Goal: Transaction & Acquisition: Purchase product/service

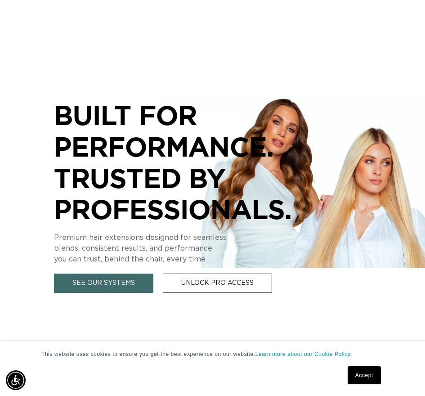
scroll to position [91, 0]
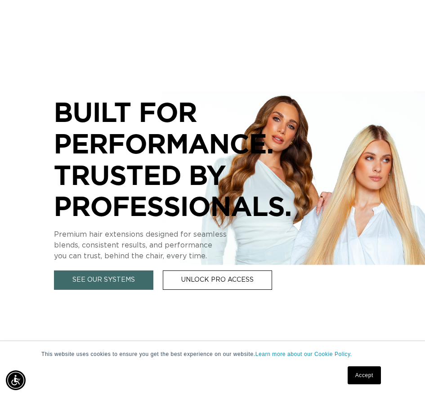
click at [362, 382] on link "Accept" at bounding box center [364, 375] width 33 height 18
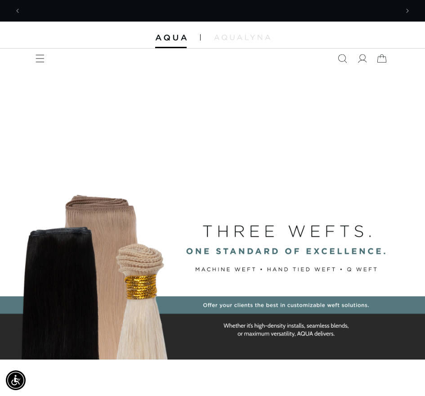
scroll to position [0, 377]
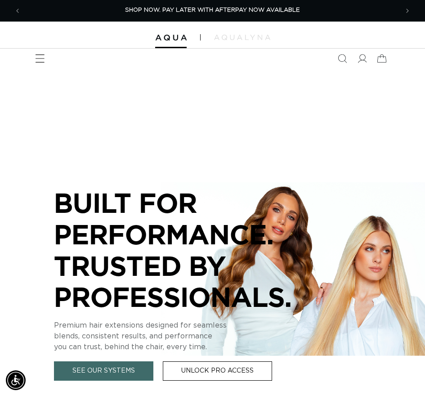
click at [39, 59] on icon "Menu" at bounding box center [39, 58] width 9 height 9
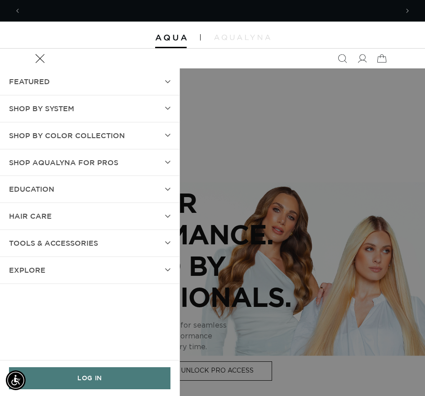
scroll to position [0, 755]
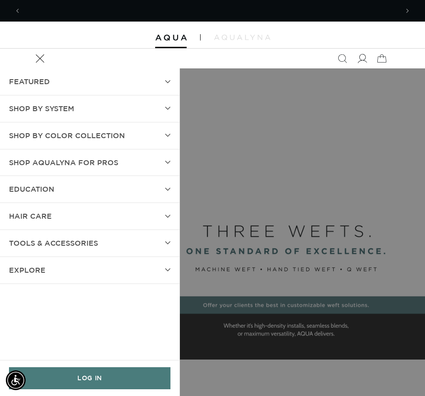
click at [365, 54] on span at bounding box center [362, 59] width 20 height 20
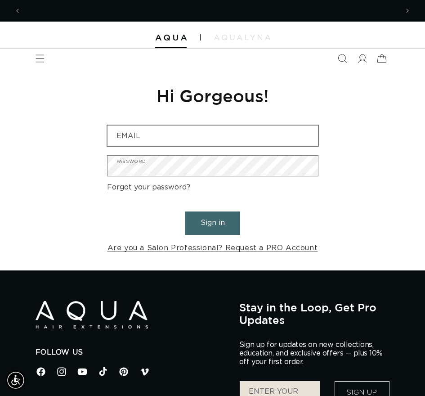
scroll to position [0, 377]
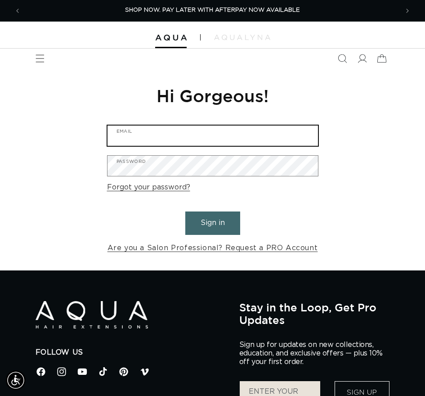
click at [223, 142] on input "Email" at bounding box center [213, 136] width 211 height 20
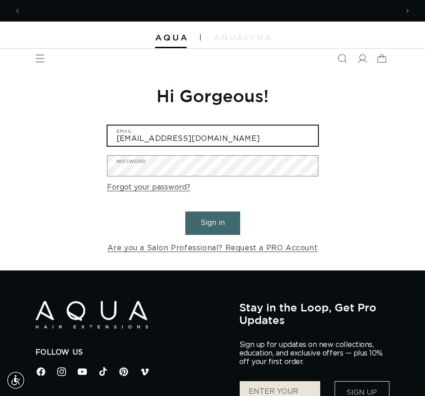
scroll to position [0, 0]
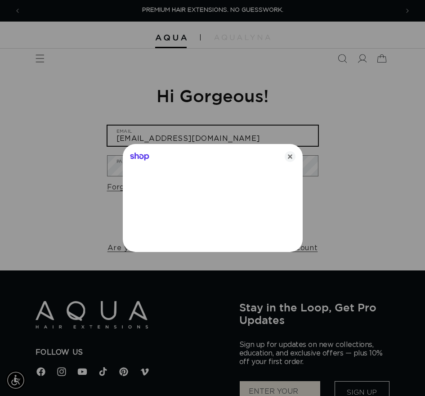
type input "sabina05170523@icloud.com"
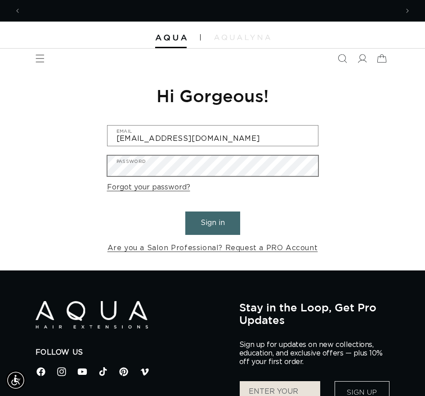
scroll to position [0, 755]
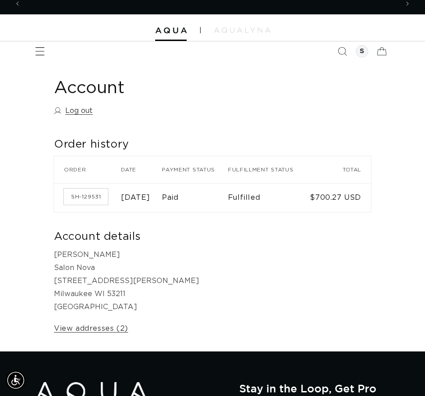
scroll to position [0, 377]
click at [42, 53] on icon "Menu" at bounding box center [39, 51] width 9 height 9
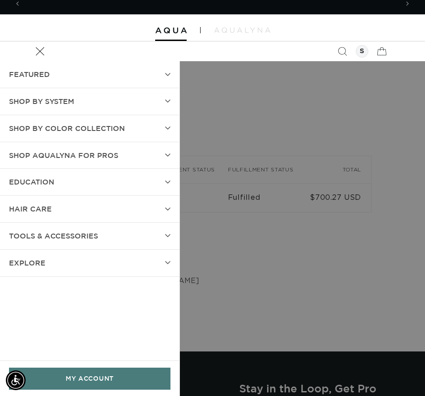
scroll to position [0, 0]
click at [153, 95] on summary "SHOP BY SYSTEM" at bounding box center [90, 101] width 180 height 27
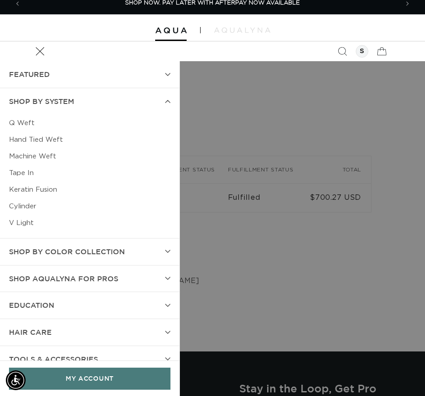
click at [28, 174] on link "Tape In" at bounding box center [90, 173] width 162 height 17
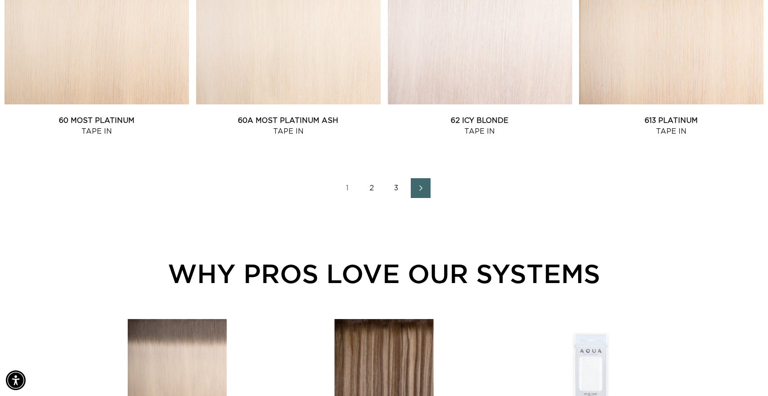
scroll to position [0, 704]
click at [368, 189] on link "2" at bounding box center [372, 188] width 20 height 20
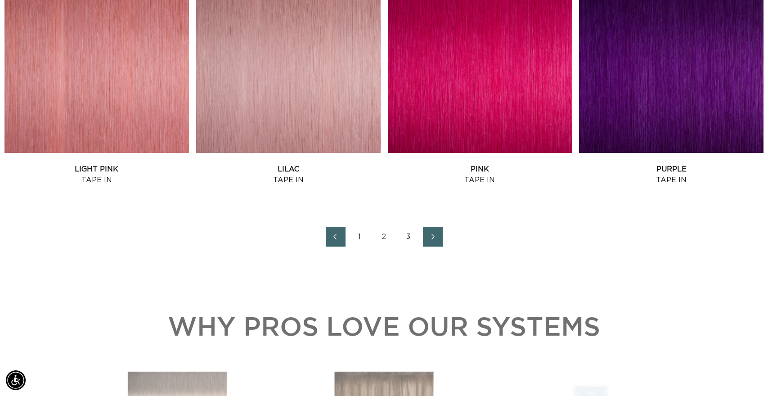
scroll to position [1253, 0]
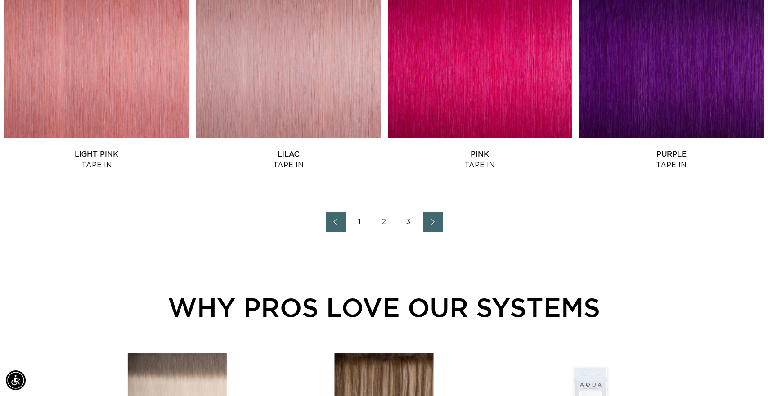
click at [409, 218] on link "3" at bounding box center [409, 222] width 20 height 20
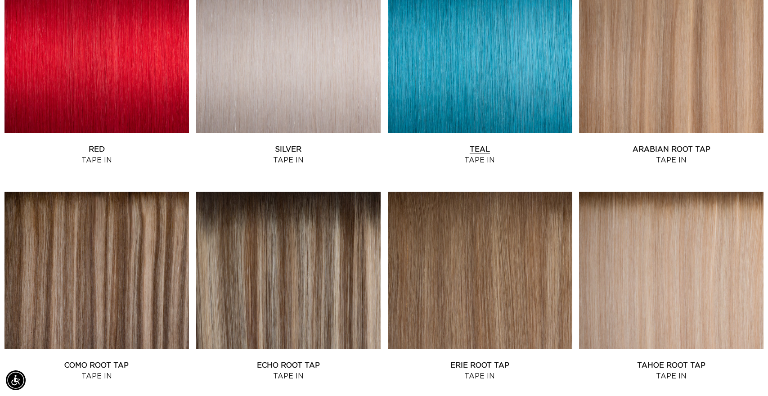
scroll to position [0, 704]
click at [460, 360] on link "Erie Root Tap Tape In" at bounding box center [480, 371] width 184 height 22
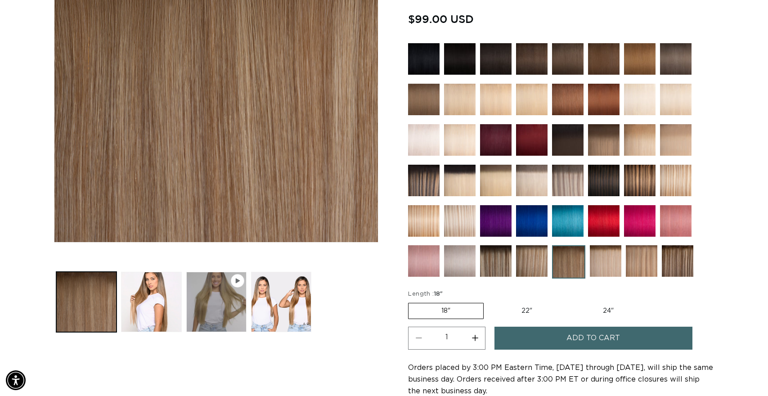
scroll to position [0, 704]
click at [160, 308] on button "Load image 2 in gallery view" at bounding box center [151, 302] width 60 height 60
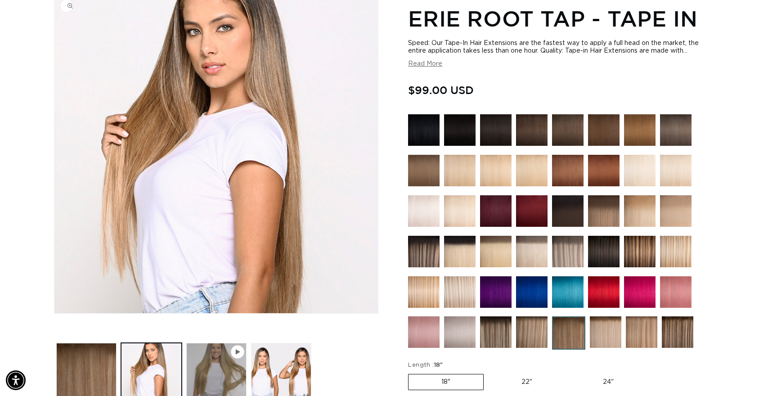
scroll to position [134, 0]
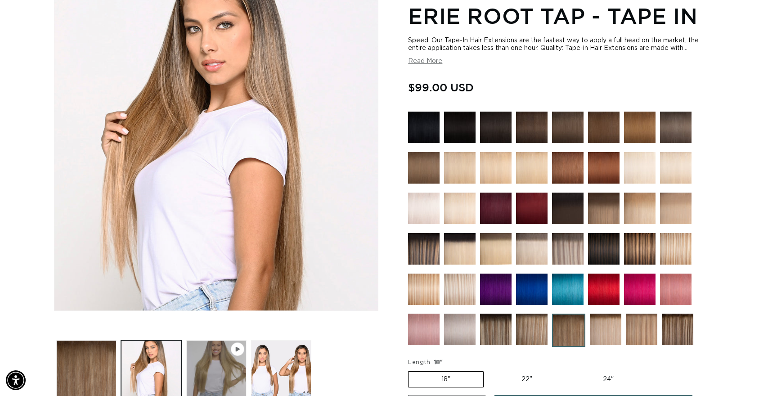
click at [570, 341] on img at bounding box center [568, 330] width 33 height 33
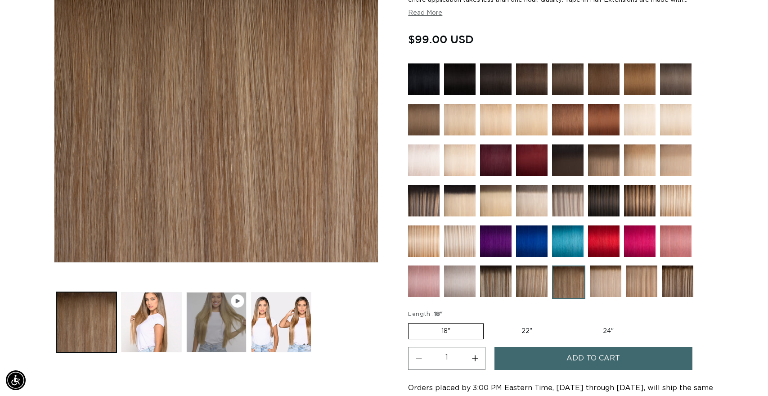
scroll to position [0, 704]
click at [538, 280] on img at bounding box center [531, 280] width 31 height 31
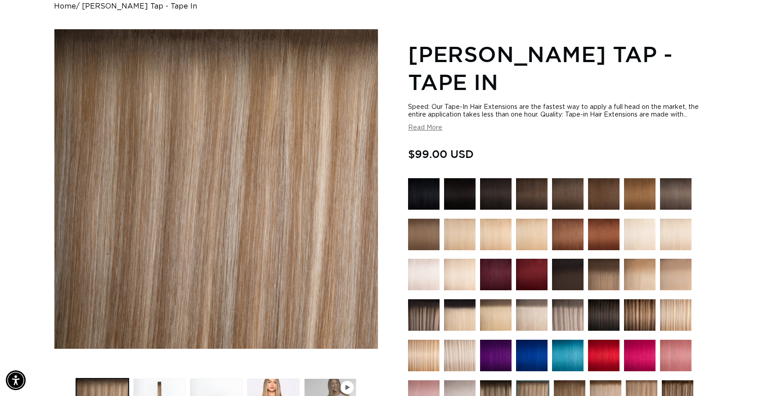
scroll to position [141, 0]
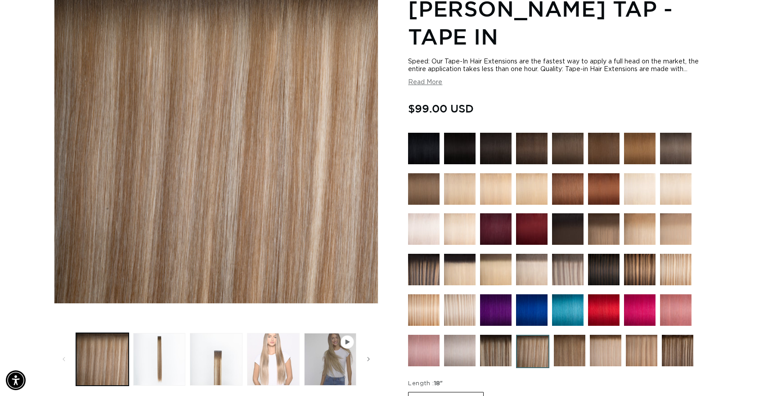
click at [260, 356] on button "Load image 4 in gallery view" at bounding box center [273, 359] width 53 height 53
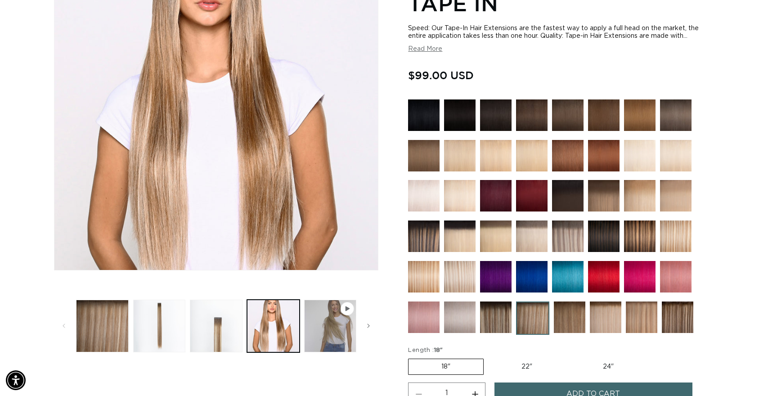
scroll to position [0, 1408]
click at [609, 327] on img at bounding box center [605, 316] width 31 height 31
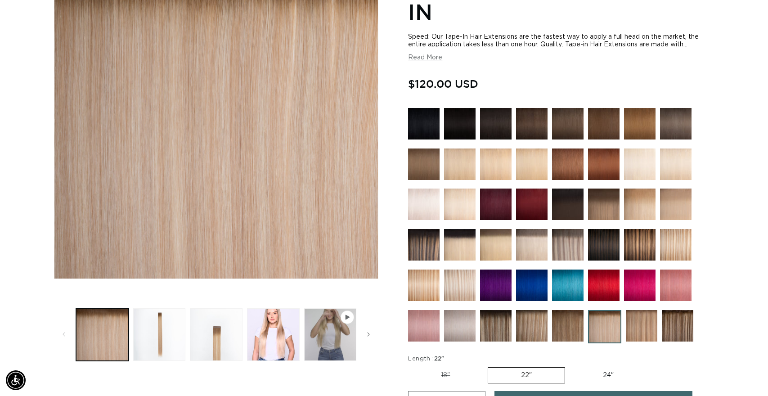
scroll to position [165, 0]
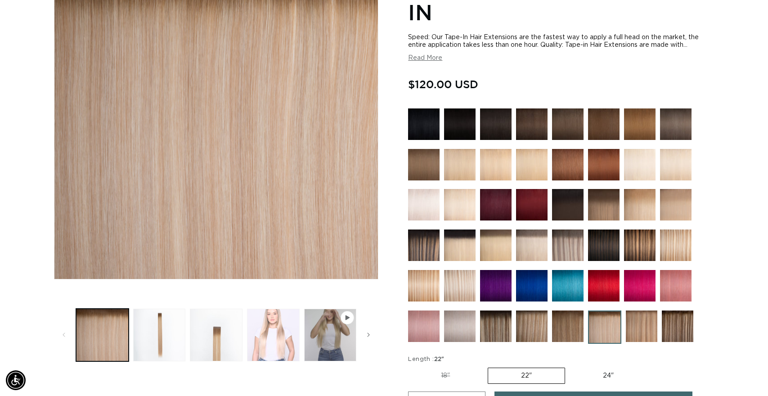
click at [283, 326] on button "Load image 4 in gallery view" at bounding box center [273, 335] width 53 height 53
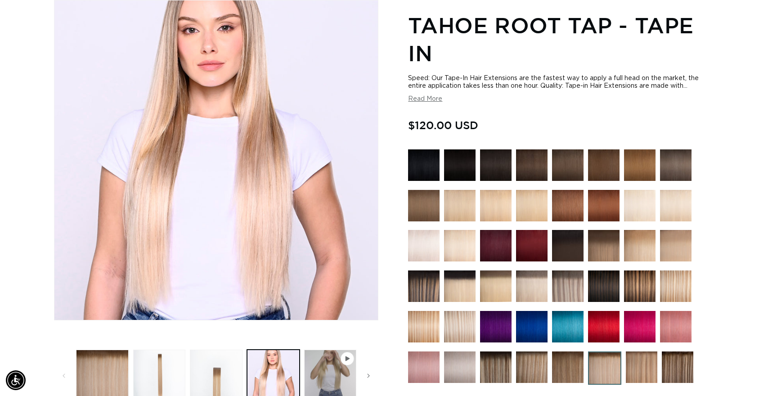
scroll to position [0, 1408]
click at [642, 373] on img at bounding box center [641, 366] width 31 height 31
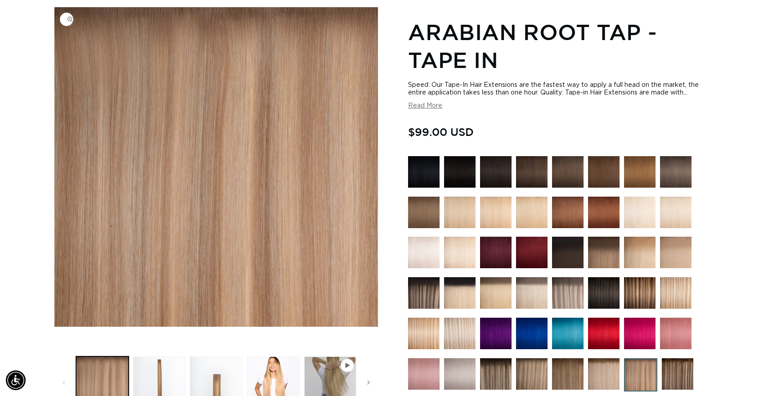
scroll to position [119, 0]
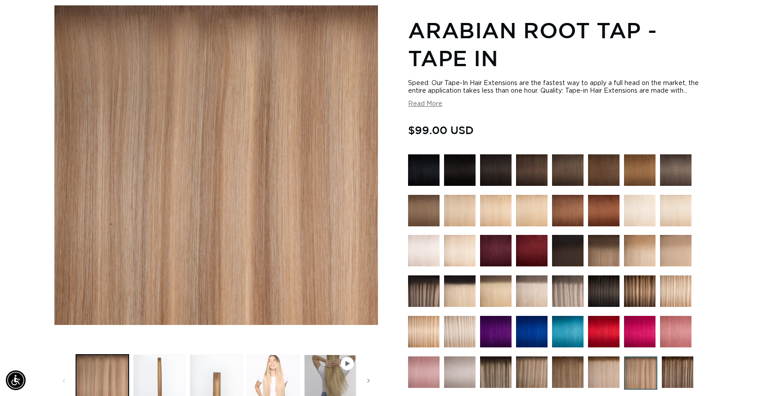
click at [278, 371] on button "Load image 4 in gallery view" at bounding box center [273, 381] width 53 height 53
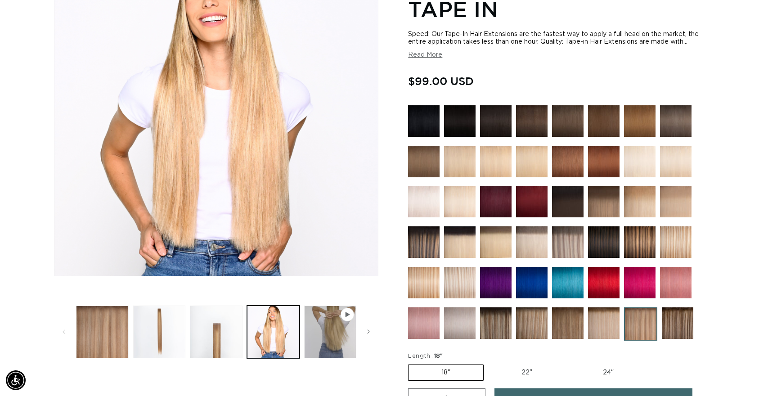
scroll to position [0, 704]
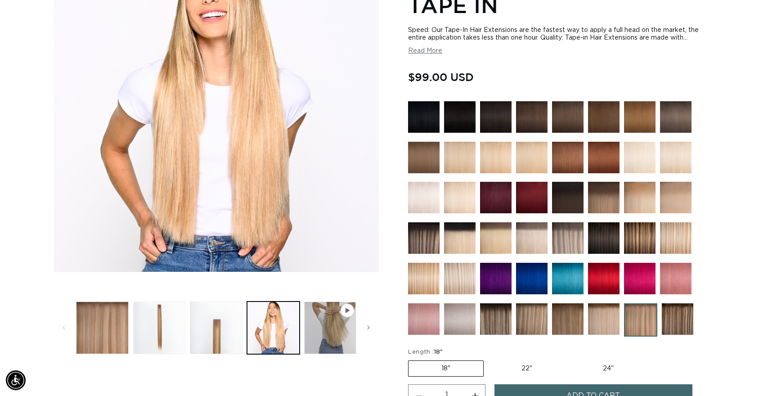
click at [566, 315] on img at bounding box center [567, 318] width 31 height 31
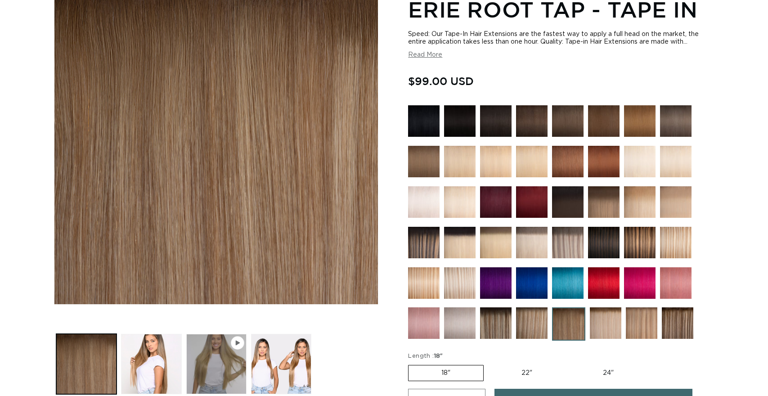
scroll to position [150, 0]
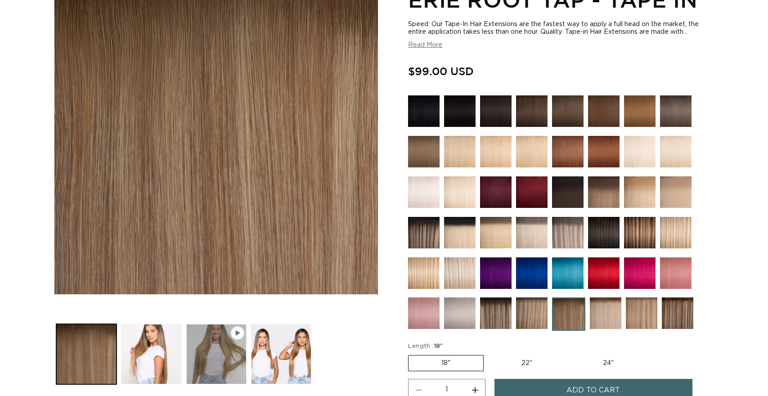
click at [530, 315] on img at bounding box center [531, 312] width 31 height 31
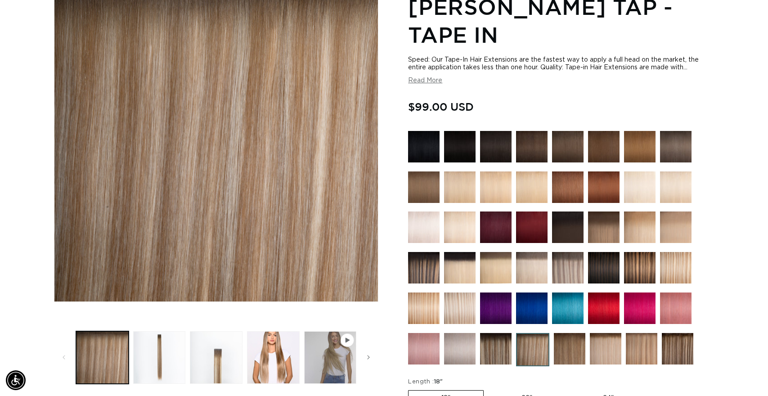
scroll to position [153, 0]
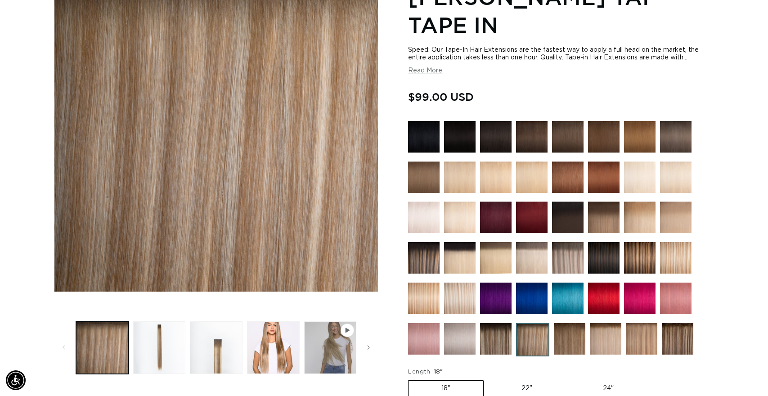
click at [502, 339] on img at bounding box center [495, 338] width 31 height 31
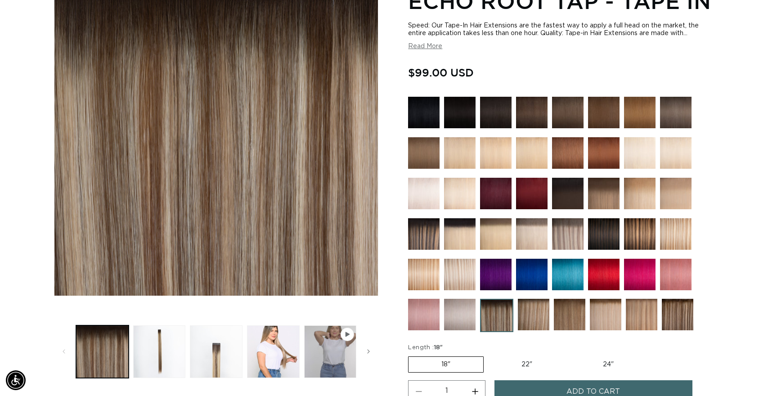
scroll to position [150, 0]
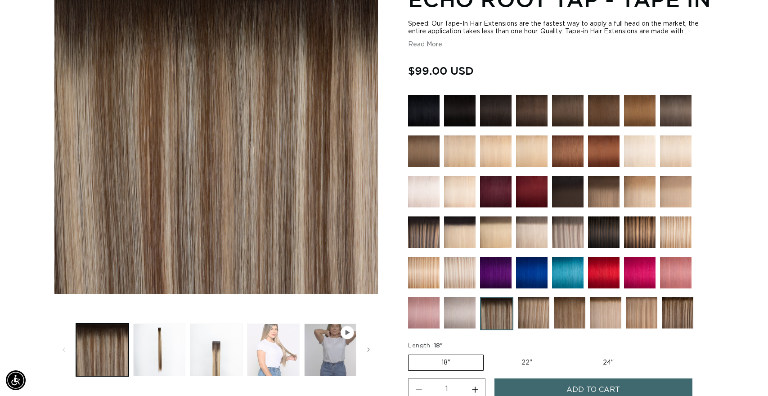
click at [269, 358] on button "Load image 4 in gallery view" at bounding box center [273, 349] width 53 height 53
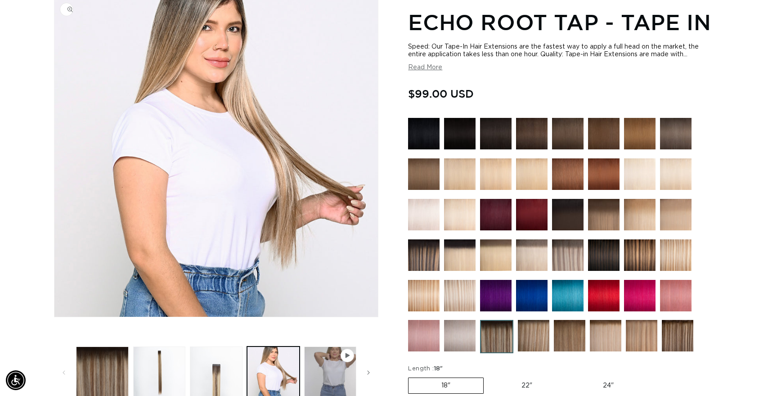
scroll to position [0, 1408]
click at [331, 382] on button "Play video 1 in gallery view" at bounding box center [330, 372] width 53 height 53
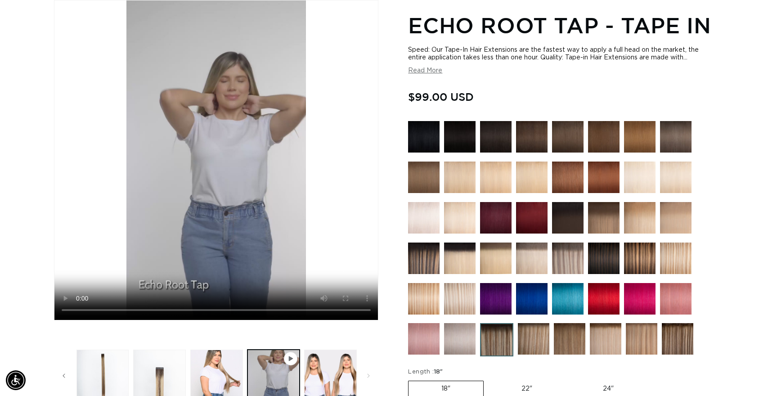
click at [536, 335] on img at bounding box center [533, 338] width 31 height 31
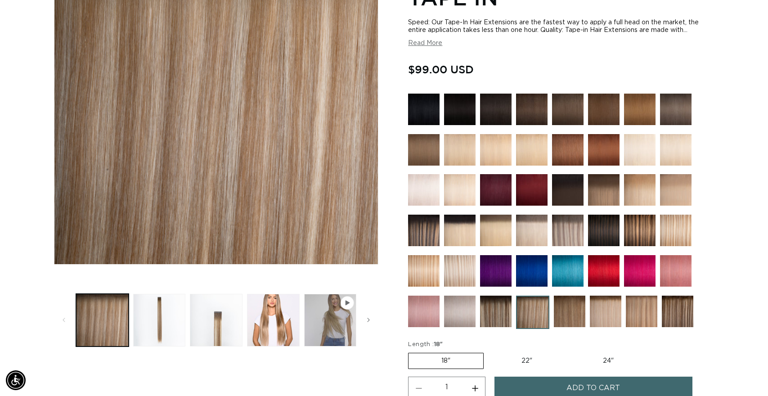
scroll to position [192, 0]
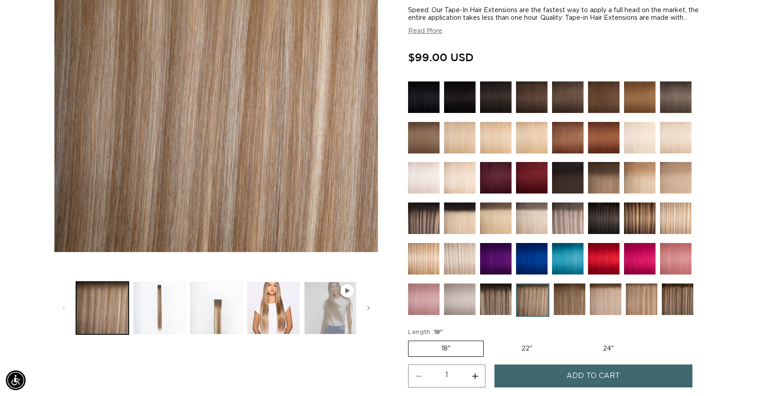
click at [330, 317] on button "Play video 1 in gallery view" at bounding box center [330, 308] width 53 height 53
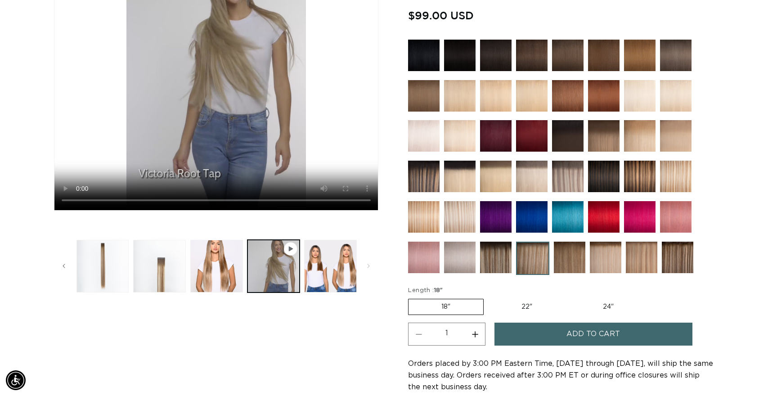
scroll to position [0, 704]
click at [605, 304] on label "24" Variant sold out or unavailable" at bounding box center [608, 306] width 76 height 15
click at [570, 297] on input "24" Variant sold out or unavailable" at bounding box center [570, 297] width 0 height 0
radio input "true"
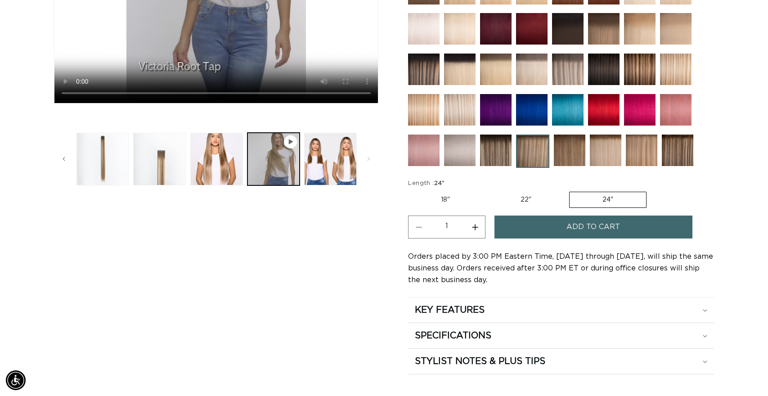
scroll to position [373, 0]
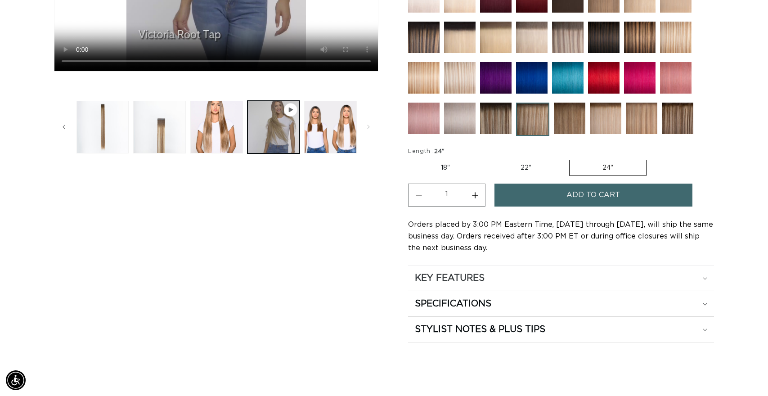
click at [521, 284] on summary "KEY FEATURES" at bounding box center [561, 277] width 306 height 25
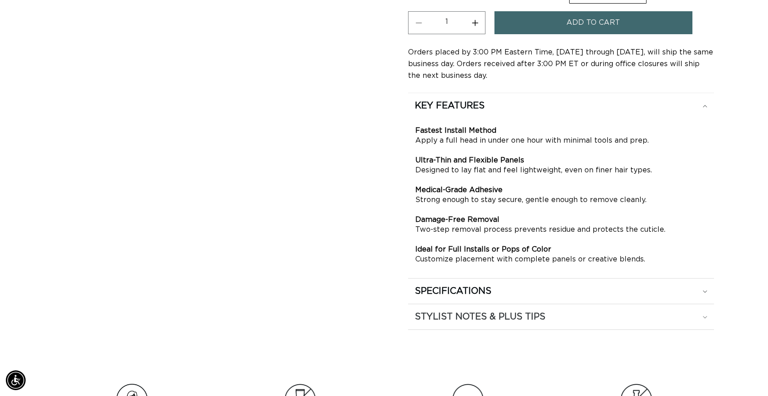
scroll to position [557, 0]
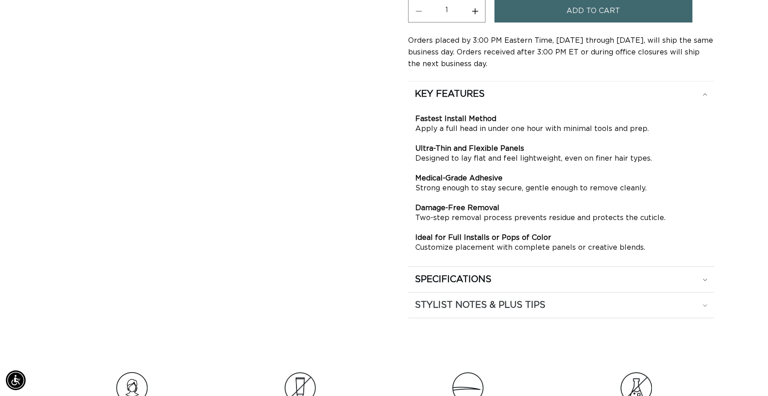
click at [516, 304] on h2 "STYLIST NOTES & PLUS TIPS" at bounding box center [480, 305] width 130 height 12
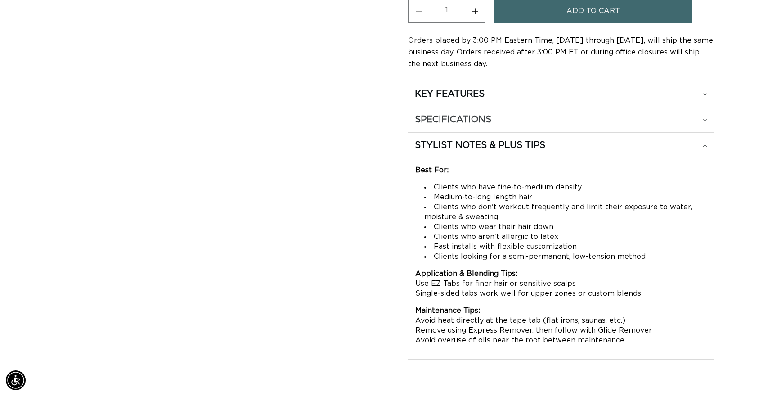
click at [534, 123] on div "SPECIFICATIONS" at bounding box center [561, 120] width 292 height 12
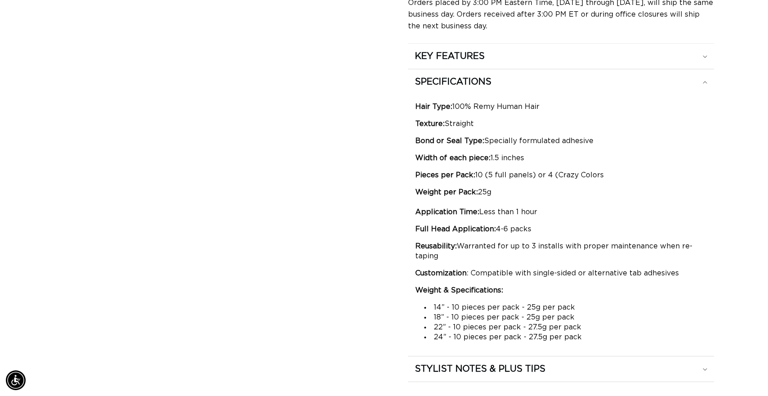
scroll to position [0, 1408]
drag, startPoint x: 525, startPoint y: 337, endPoint x: 579, endPoint y: 338, distance: 54.0
click at [579, 338] on li "24” - 10 pieces per pack - 27.5g per pack" at bounding box center [565, 337] width 283 height 10
click at [579, 337] on li "24” - 10 pieces per pack - 27.5g per pack" at bounding box center [565, 337] width 283 height 10
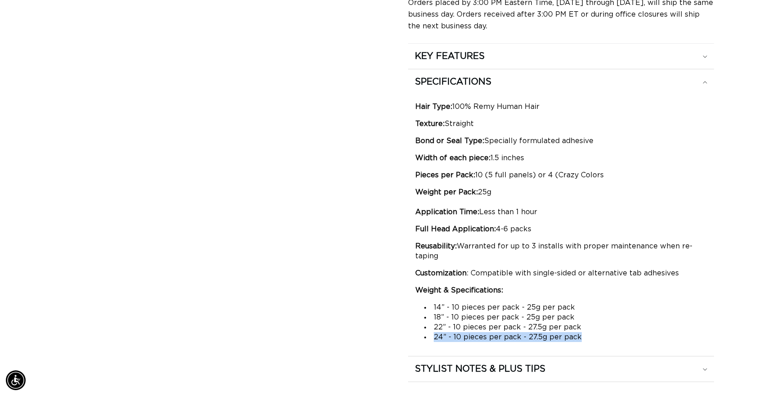
drag, startPoint x: 578, startPoint y: 339, endPoint x: 410, endPoint y: 339, distance: 167.8
click at [411, 339] on div "Hair Type: 100% Remy Human Hair Texture: Straight Bond or Seal Type: Specially …" at bounding box center [561, 221] width 306 height 255
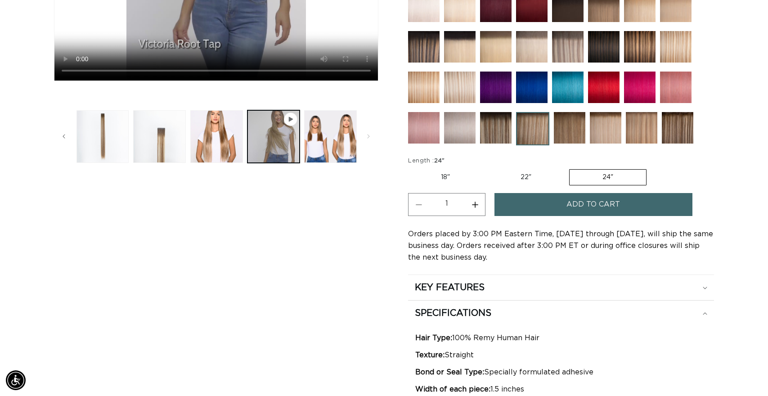
click at [474, 205] on button "Increase quantity for Victoria Root Tap - Tape In" at bounding box center [475, 204] width 20 height 23
type input "5"
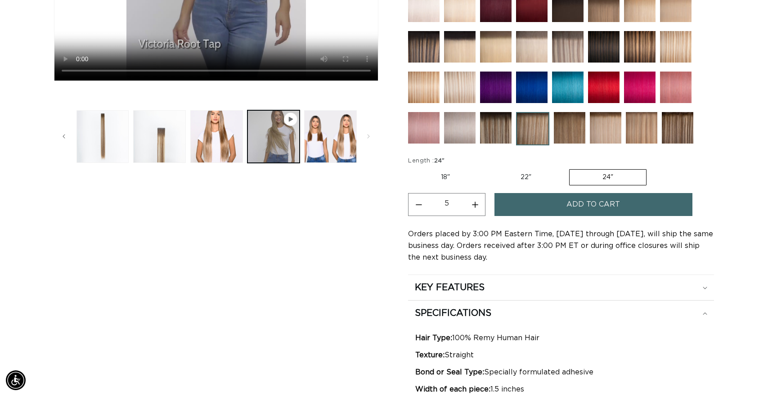
click at [537, 210] on button "Add to cart" at bounding box center [593, 204] width 198 height 23
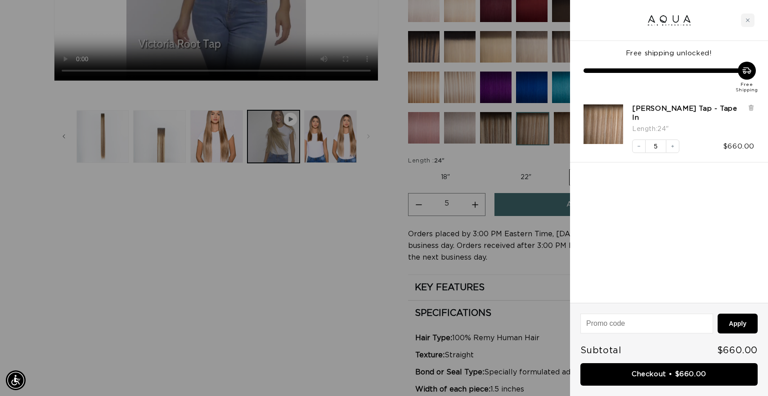
click at [496, 285] on div at bounding box center [384, 198] width 768 height 396
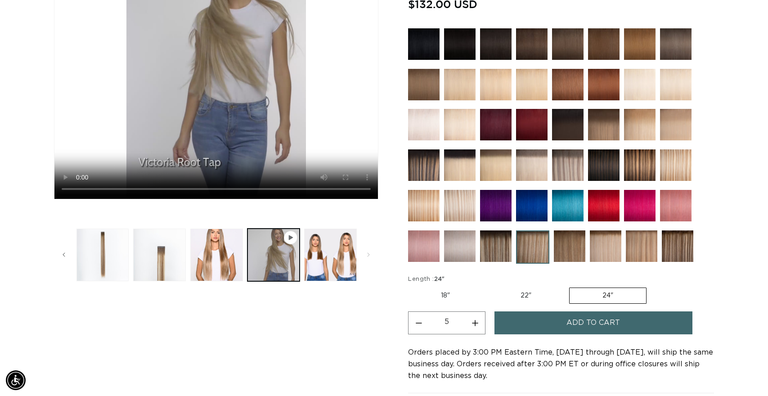
scroll to position [244, 0]
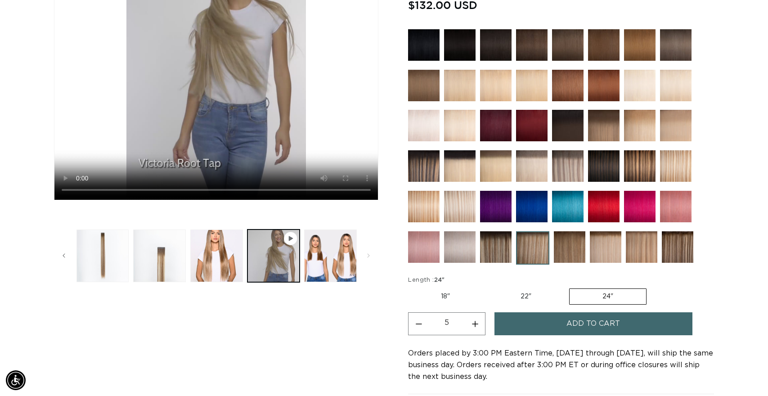
click at [570, 250] on img at bounding box center [569, 246] width 31 height 31
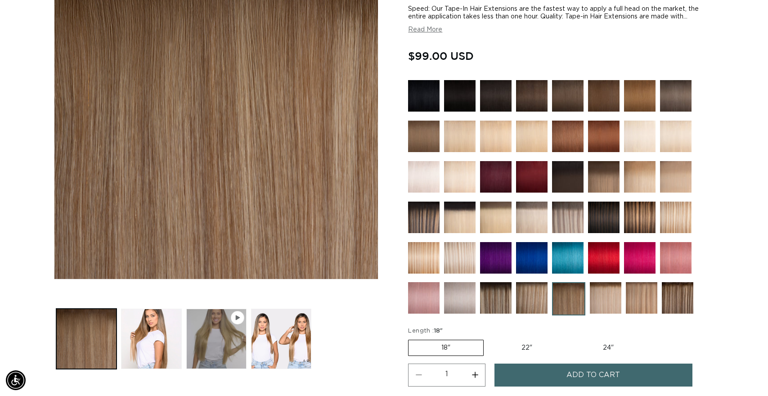
scroll to position [0, 704]
click at [594, 349] on label "24" Variant sold out or unavailable" at bounding box center [608, 347] width 76 height 15
click at [570, 338] on input "24" Variant sold out or unavailable" at bounding box center [570, 338] width 0 height 0
radio input "true"
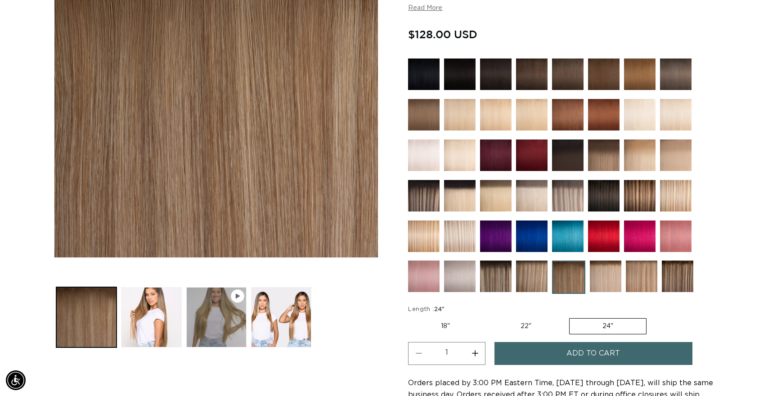
scroll to position [0, 1408]
click at [474, 356] on button "Increase quantity for Erie Root Tap - Tape In" at bounding box center [475, 353] width 20 height 23
type input "3"
click at [227, 319] on button "Play video 1 in gallery view" at bounding box center [216, 317] width 60 height 60
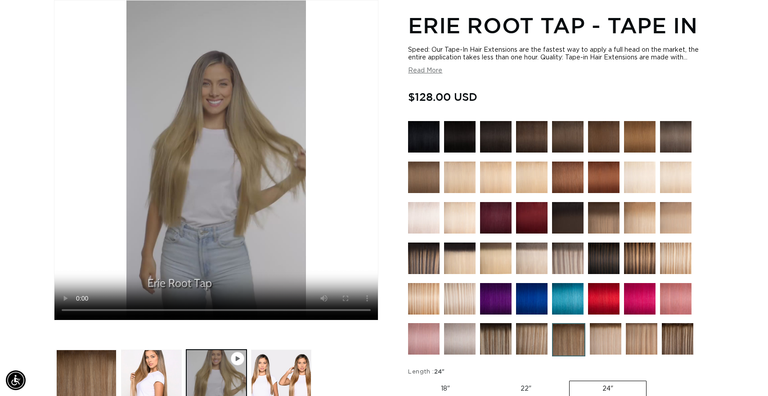
scroll to position [0, 0]
click at [538, 346] on img at bounding box center [531, 338] width 31 height 31
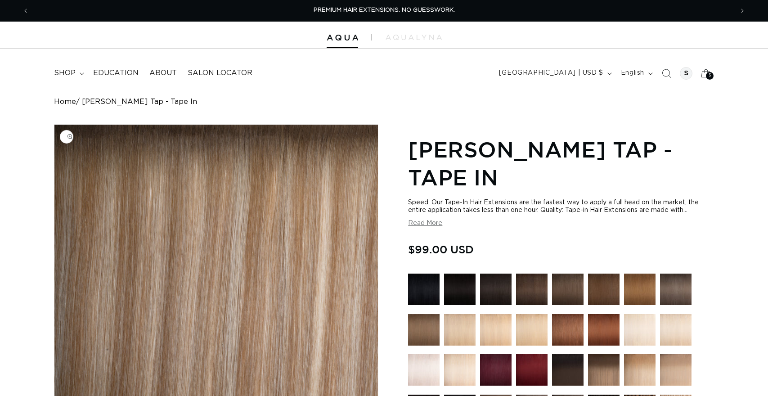
scroll to position [81, 0]
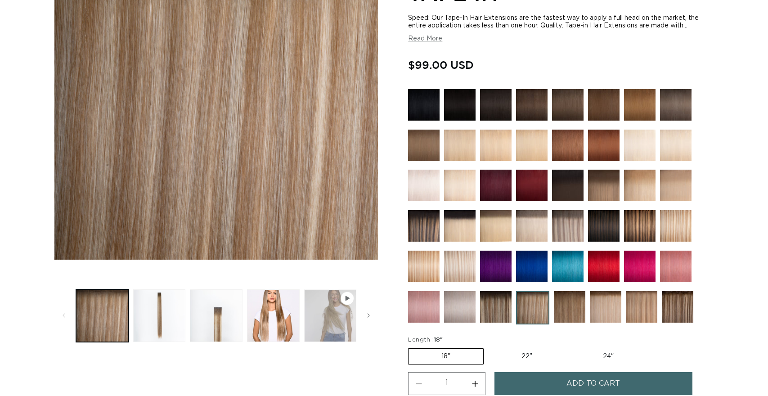
click at [323, 307] on button "Play video 1 in gallery view" at bounding box center [330, 315] width 53 height 53
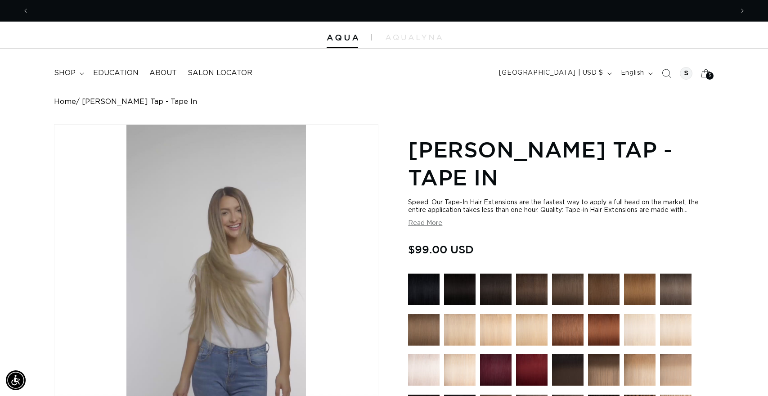
scroll to position [0, 1408]
click at [707, 72] on icon at bounding box center [705, 73] width 21 height 21
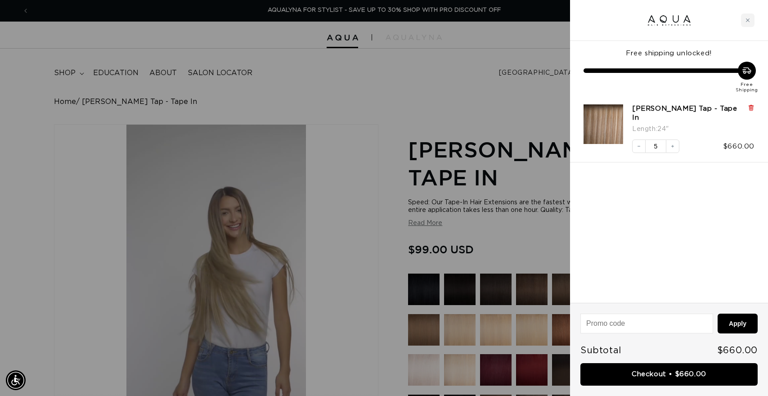
click at [750, 105] on icon at bounding box center [751, 107] width 7 height 7
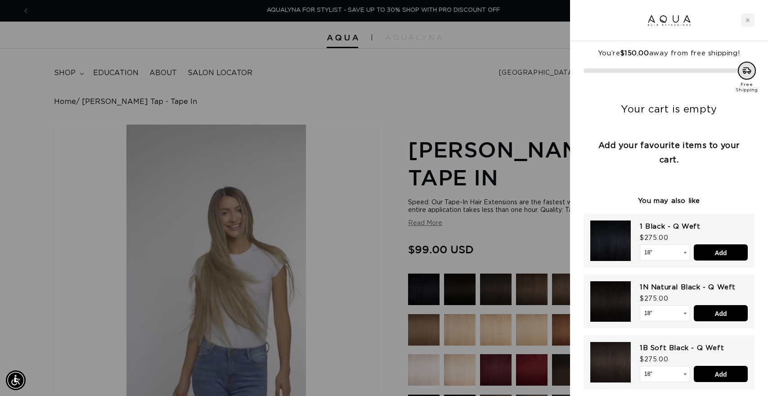
scroll to position [0, 0]
click at [747, 22] on icon "Close cart" at bounding box center [747, 20] width 4 height 4
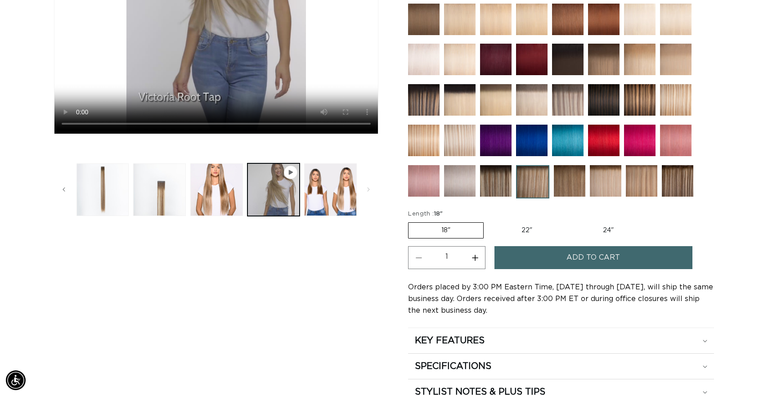
scroll to position [311, 0]
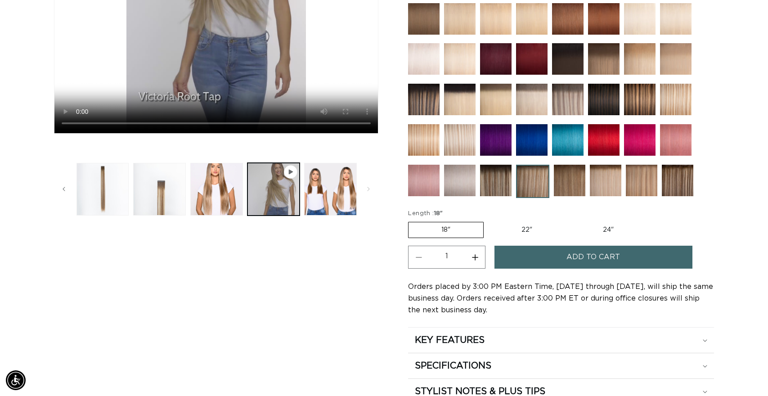
click at [621, 229] on label "24" Variant sold out or unavailable" at bounding box center [608, 229] width 76 height 15
click at [570, 220] on input "24" Variant sold out or unavailable" at bounding box center [570, 220] width 0 height 0
radio input "true"
click at [468, 264] on button "Increase quantity for Victoria Root Tap - Tape In" at bounding box center [475, 257] width 20 height 23
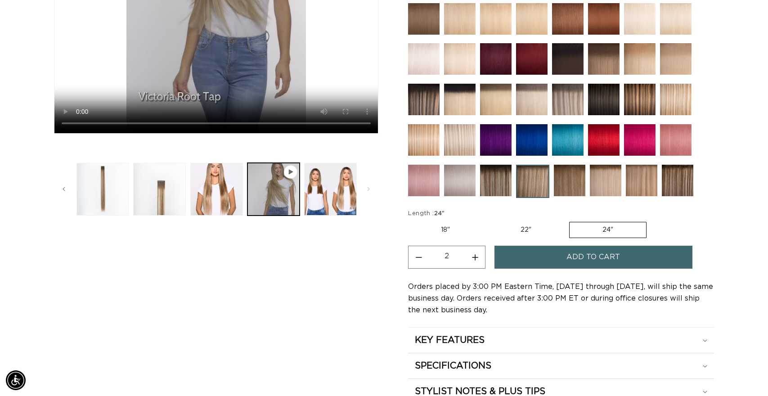
click at [468, 264] on button "Increase quantity for Victoria Root Tap - Tape In" at bounding box center [475, 257] width 20 height 23
type input "3"
click at [534, 261] on button "Add to cart" at bounding box center [593, 257] width 198 height 23
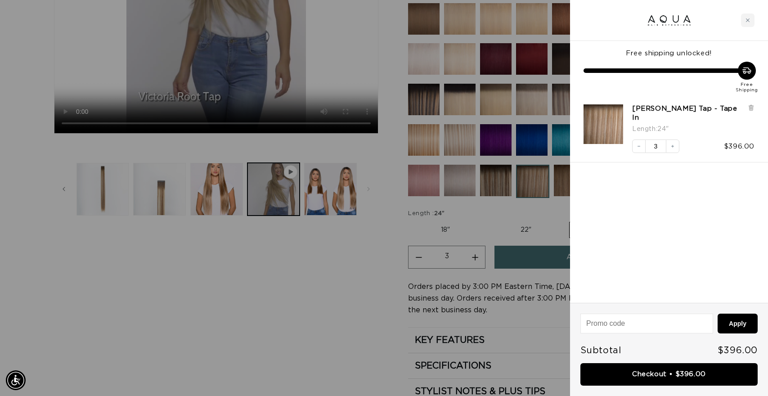
click at [544, 218] on div at bounding box center [384, 198] width 768 height 396
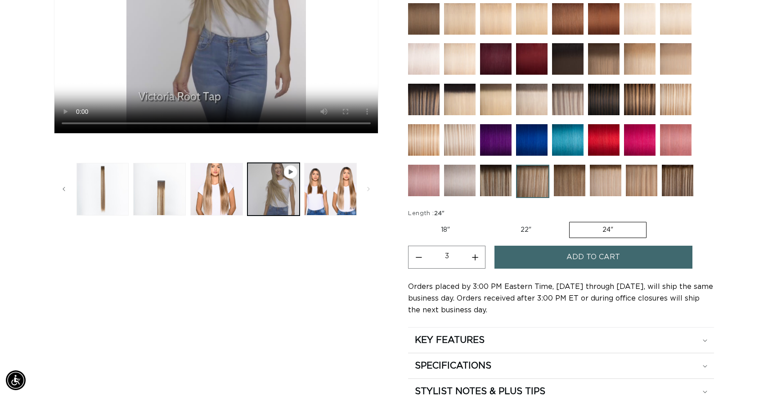
click at [569, 184] on img at bounding box center [569, 180] width 31 height 31
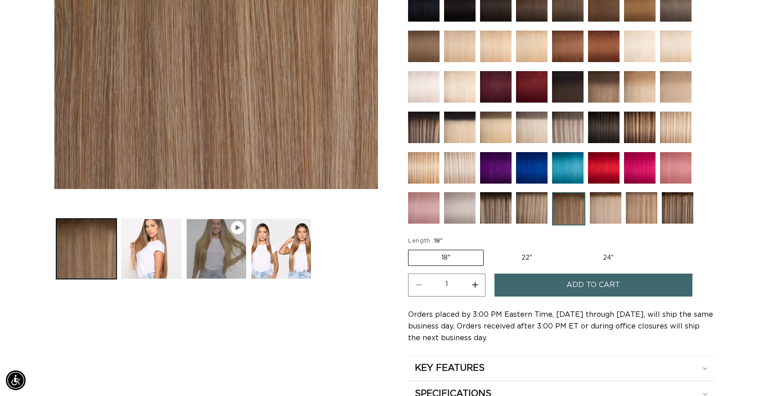
scroll to position [257, 0]
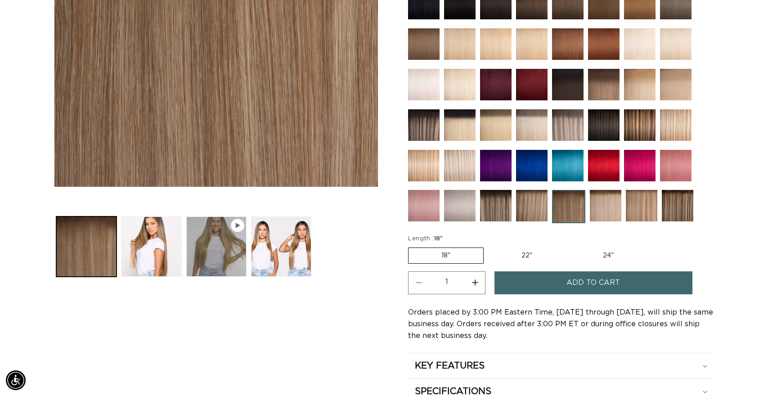
click at [577, 250] on label "24" Variant sold out or unavailable" at bounding box center [608, 255] width 76 height 15
click at [570, 246] on input "24" Variant sold out or unavailable" at bounding box center [570, 246] width 0 height 0
radio input "true"
click at [470, 286] on button "Increase quantity for Erie Root Tap - Tape In" at bounding box center [475, 282] width 20 height 23
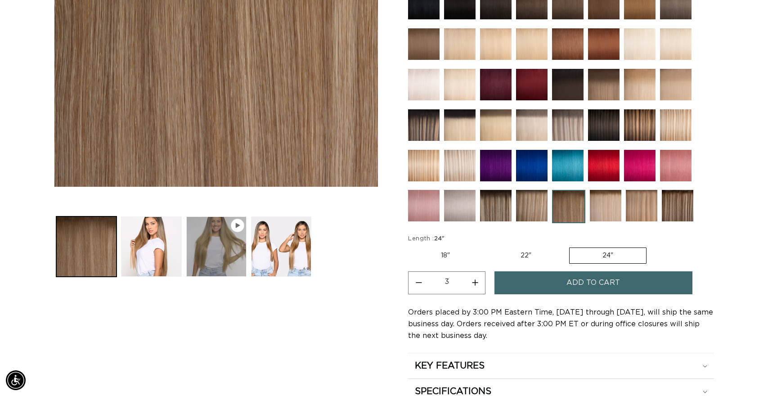
scroll to position [0, 704]
click at [418, 282] on button "Decrease quantity for Erie Root Tap - Tape In" at bounding box center [418, 282] width 20 height 23
type input "2"
click at [561, 282] on button "Add to cart" at bounding box center [593, 282] width 198 height 23
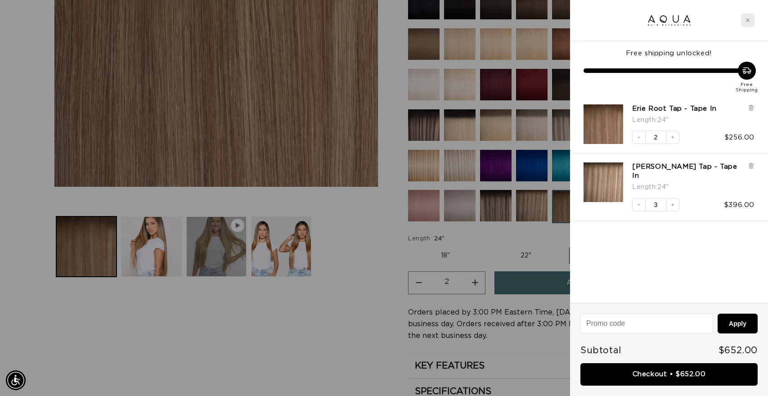
click at [750, 18] on icon "Close cart" at bounding box center [747, 20] width 4 height 4
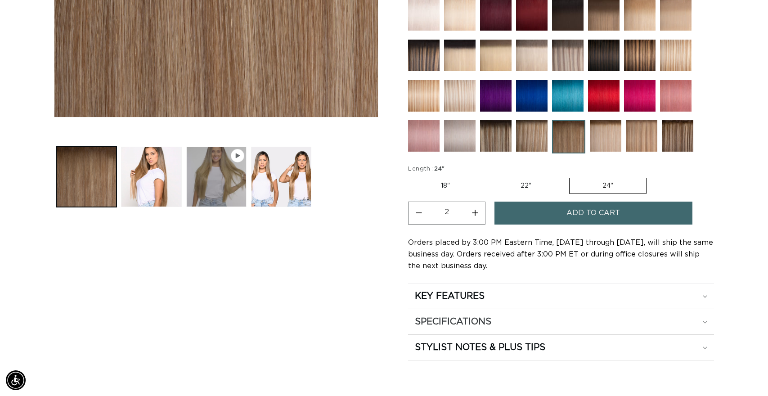
scroll to position [0, 0]
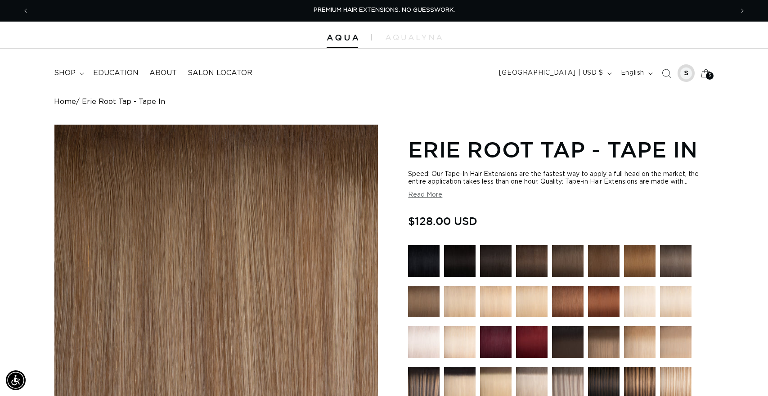
click at [688, 73] on div at bounding box center [686, 73] width 13 height 13
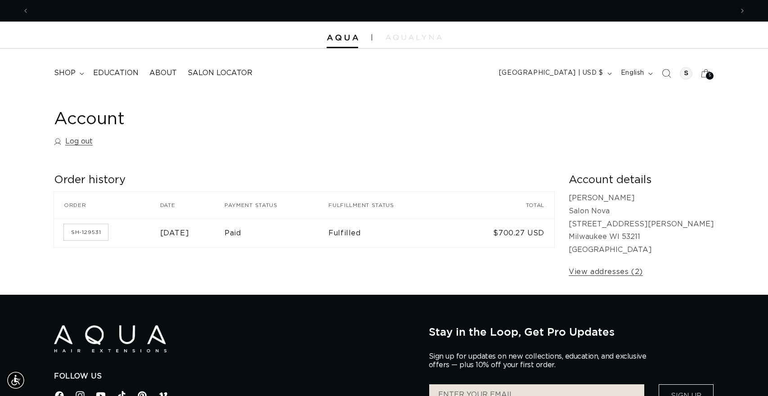
scroll to position [0, 704]
click at [86, 231] on link "SH-129531" at bounding box center [86, 232] width 44 height 16
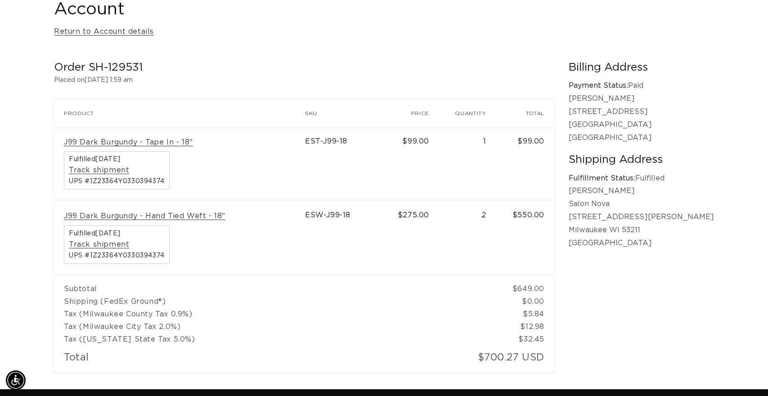
scroll to position [0, 1408]
click at [215, 216] on link "J99 Dark Burgundy - Hand Tied Weft - 18"" at bounding box center [145, 215] width 162 height 9
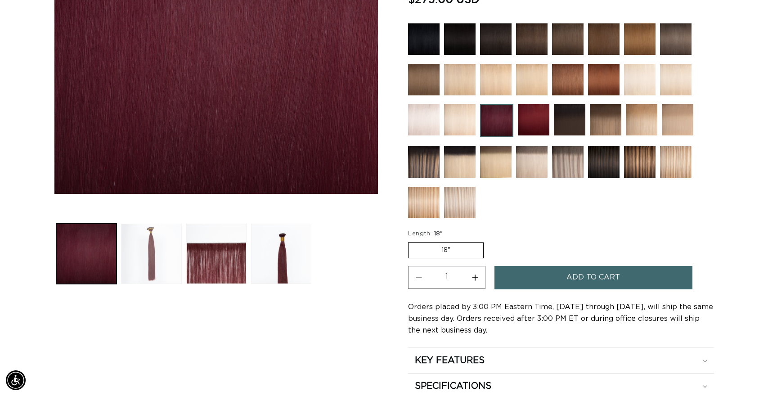
scroll to position [0, 704]
click at [156, 262] on button "Load image 2 in gallery view" at bounding box center [151, 254] width 60 height 60
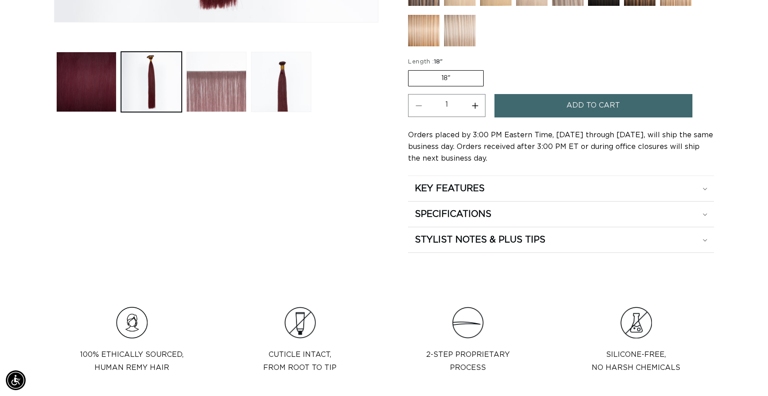
scroll to position [426, 0]
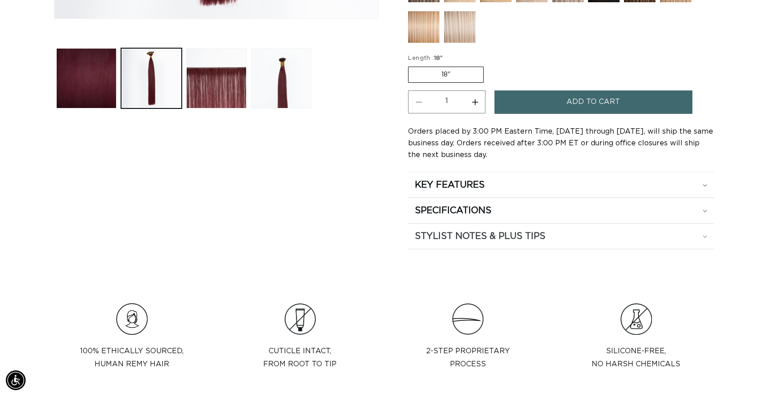
click at [474, 241] on h2 "STYLIST NOTES & PLUS TIPS" at bounding box center [480, 236] width 130 height 12
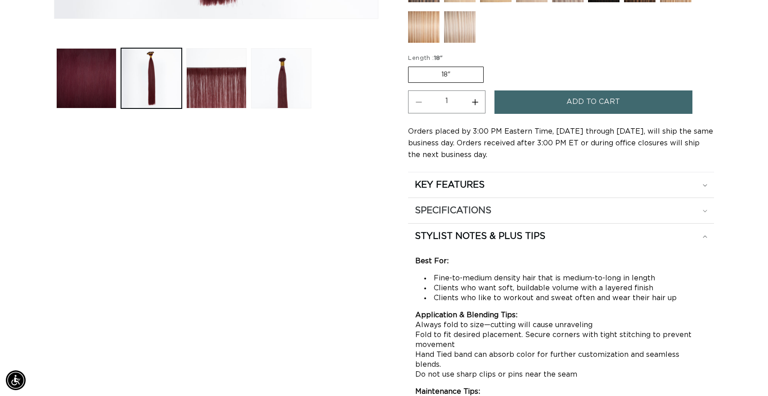
click at [475, 201] on summary "SPECIFICATIONS" at bounding box center [561, 210] width 306 height 25
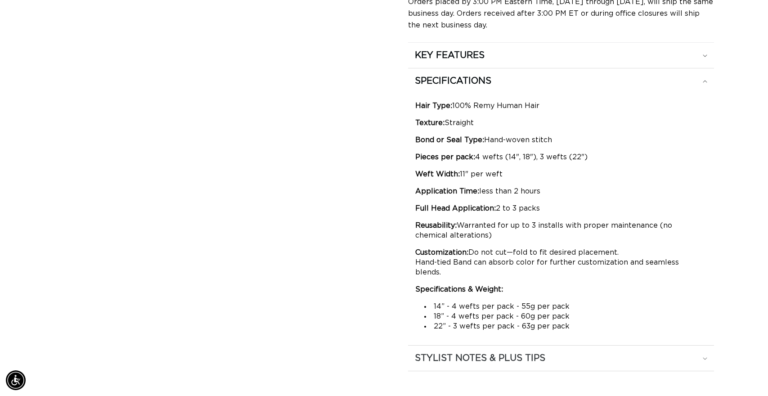
scroll to position [0, 1408]
drag, startPoint x: 517, startPoint y: 306, endPoint x: 552, endPoint y: 306, distance: 35.5
click at [552, 311] on li "18” - 4 wefts per pack - 60g per pack" at bounding box center [565, 316] width 283 height 10
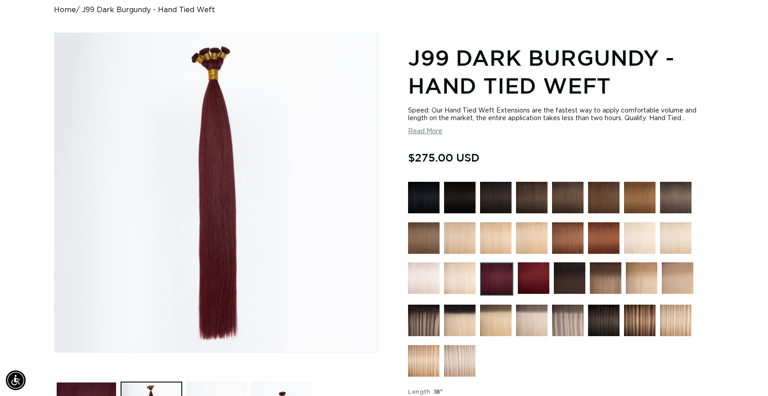
scroll to position [0, 0]
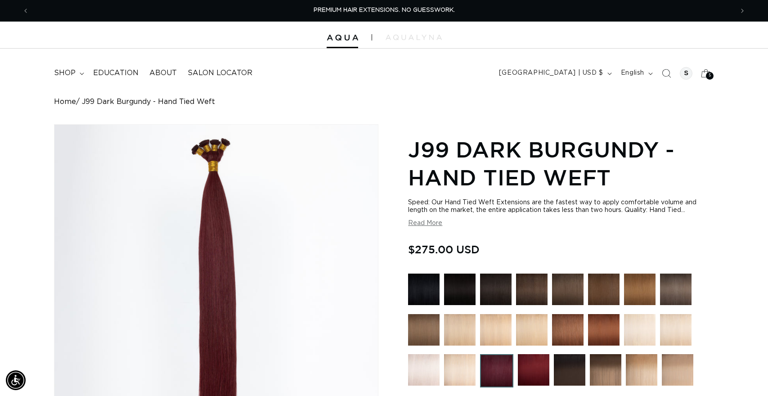
click at [708, 72] on div "5 5" at bounding box center [710, 76] width 8 height 8
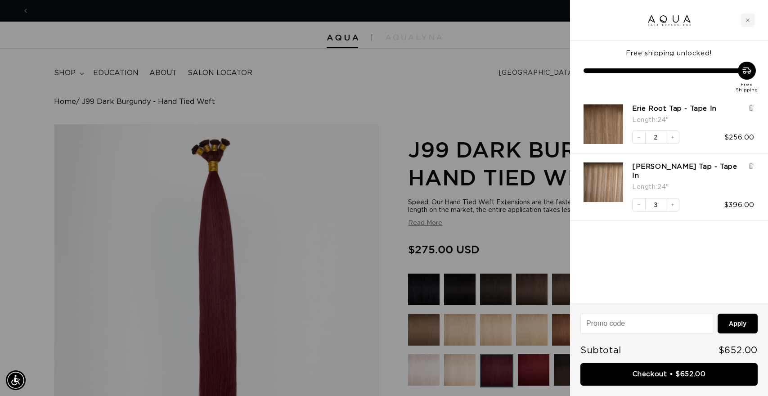
scroll to position [0, 704]
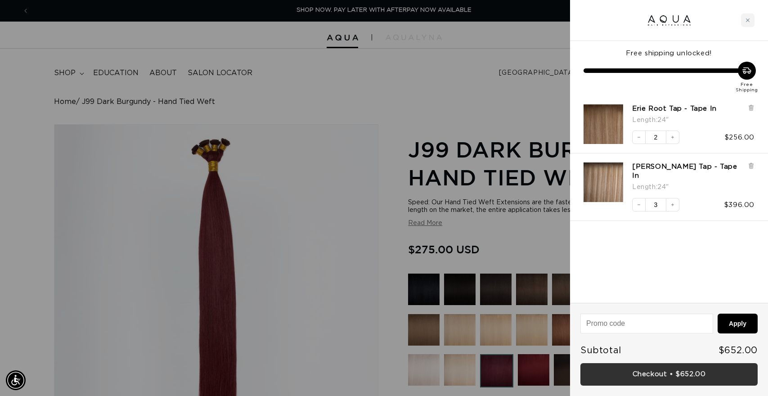
click at [646, 376] on link "Checkout • $652.00" at bounding box center [668, 374] width 177 height 23
